Goal: Find specific page/section: Find specific page/section

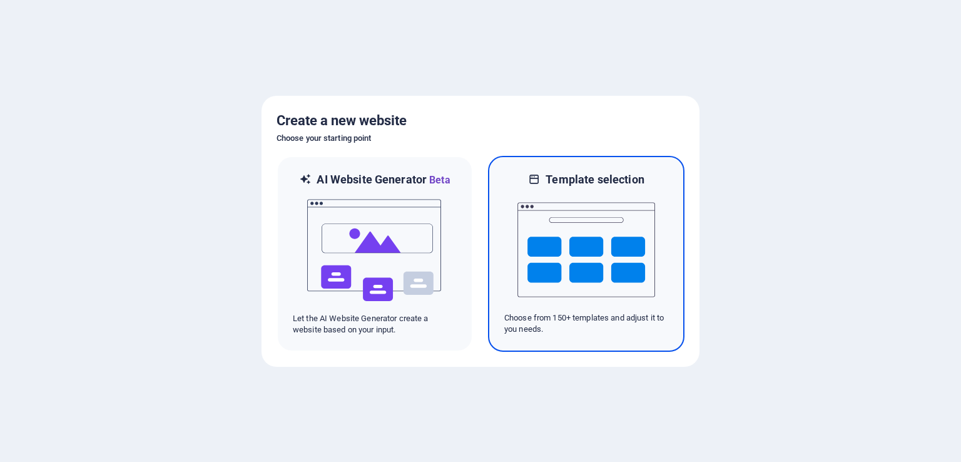
click at [645, 221] on img at bounding box center [587, 249] width 138 height 125
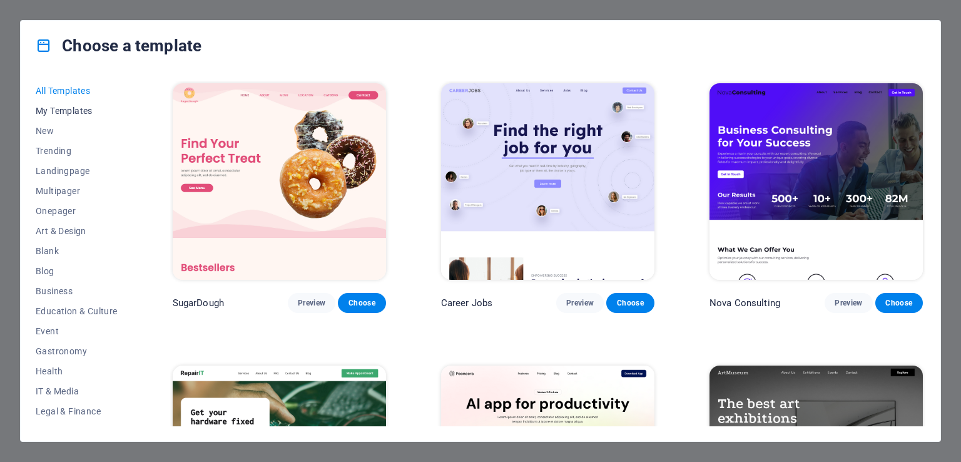
click at [100, 106] on span "My Templates" at bounding box center [77, 111] width 82 height 10
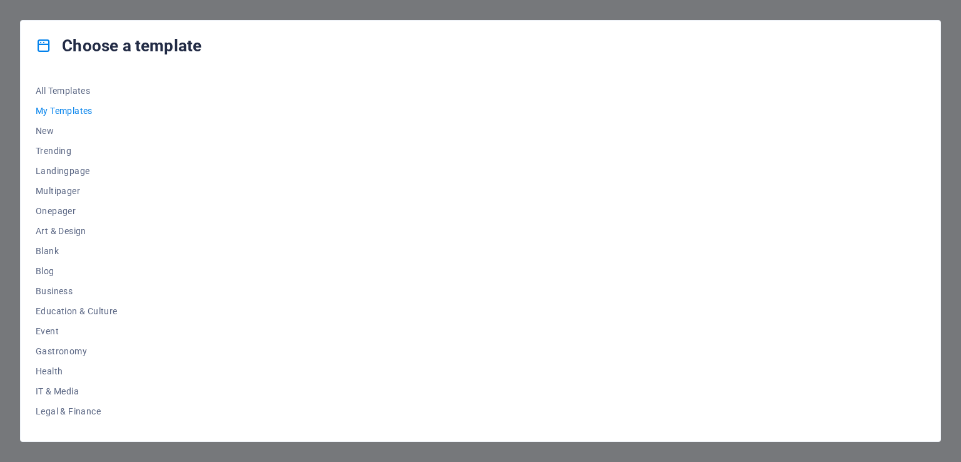
click at [302, 3] on div "Choose a template All Templates My Templates New Trending Landingpage Multipage…" at bounding box center [480, 231] width 961 height 462
click at [64, 98] on button "All Templates" at bounding box center [77, 91] width 82 height 20
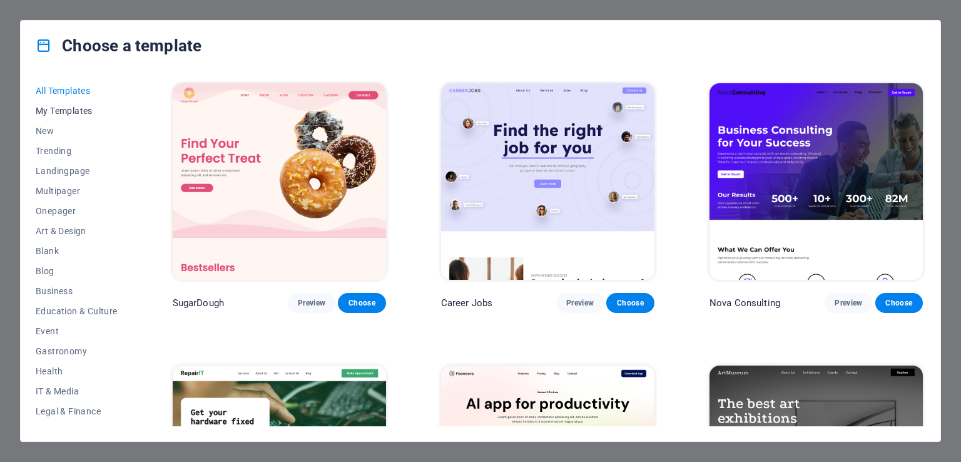
click at [83, 101] on button "My Templates" at bounding box center [77, 111] width 82 height 20
